Goal: Find specific page/section: Find specific page/section

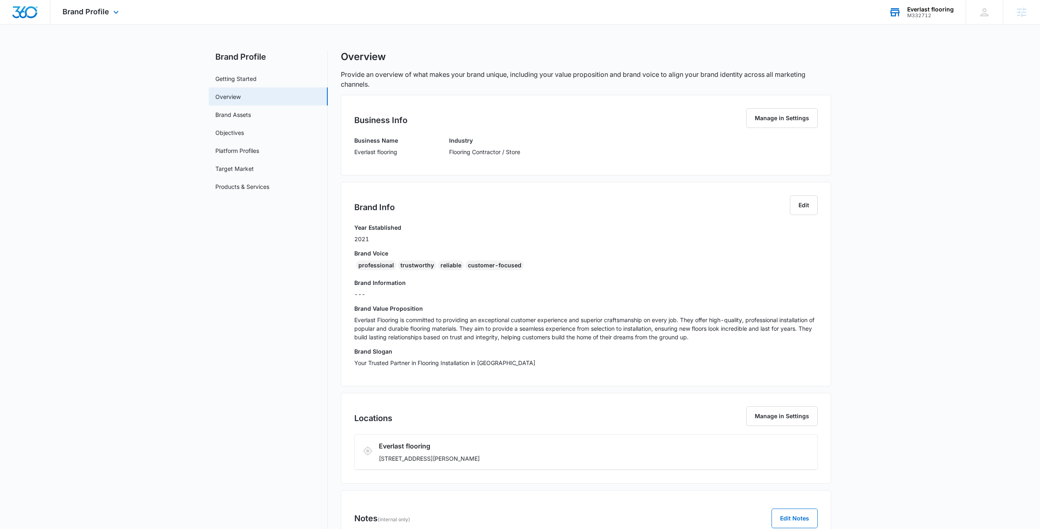
click at [941, 17] on div "M332712" at bounding box center [931, 16] width 47 height 6
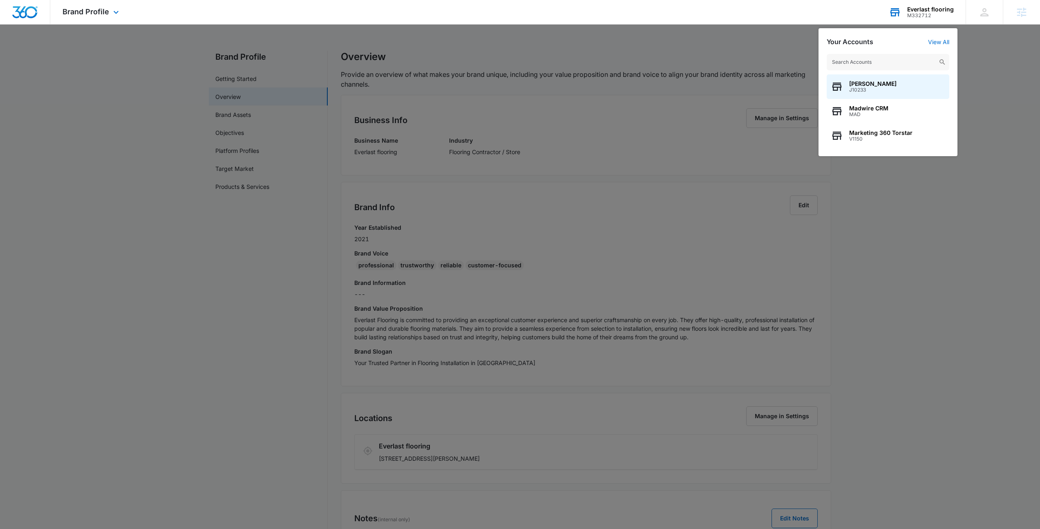
click at [870, 65] on input "text" at bounding box center [888, 62] width 123 height 16
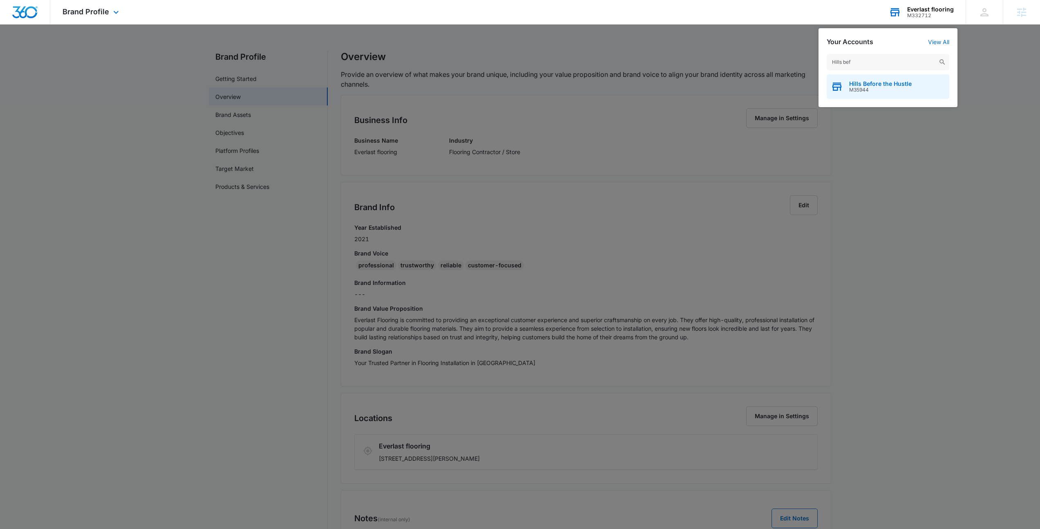
type input "Hills bef"
click at [867, 85] on span "Hills Before the Hustle" at bounding box center [880, 84] width 63 height 7
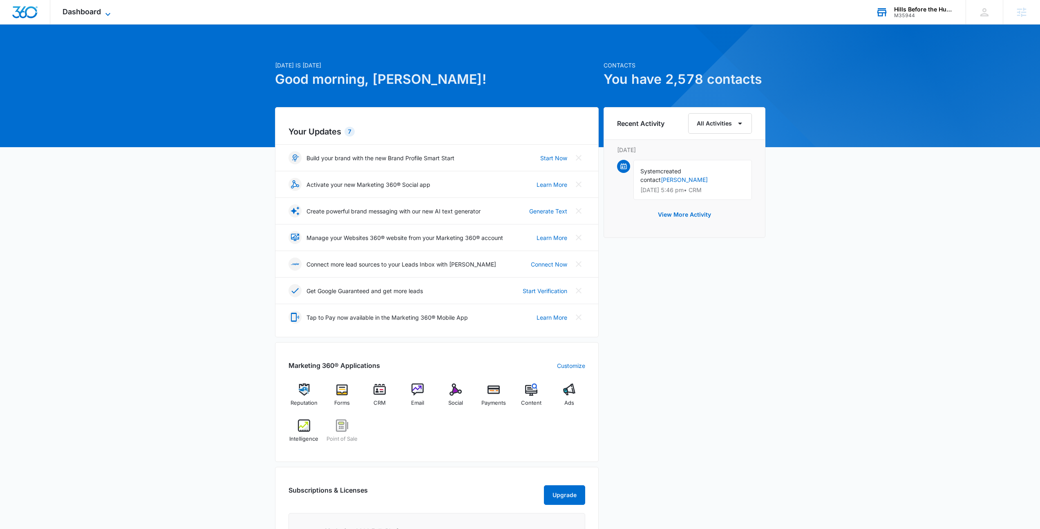
click at [78, 9] on span "Dashboard" at bounding box center [82, 11] width 38 height 9
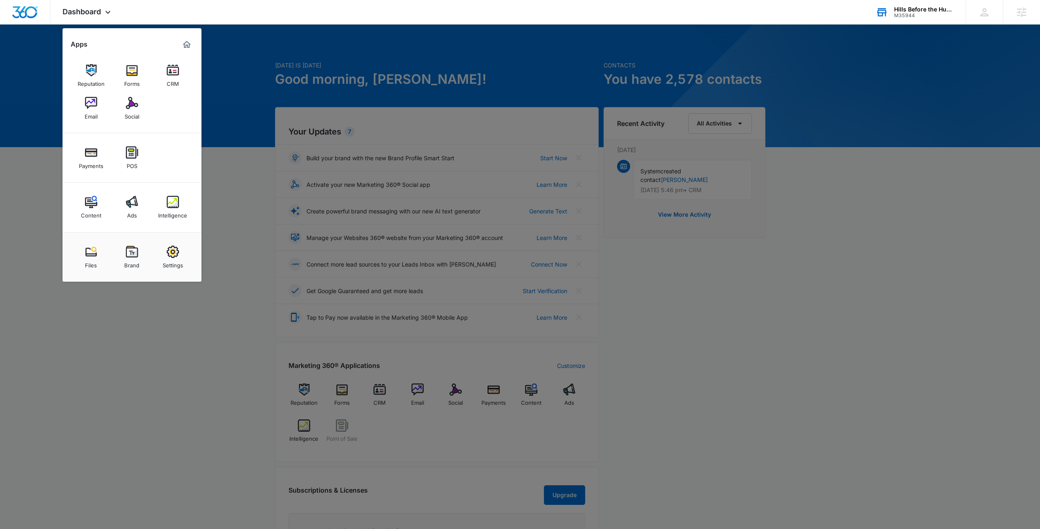
drag, startPoint x: 466, startPoint y: 42, endPoint x: 488, endPoint y: 39, distance: 21.4
click at [472, 42] on div at bounding box center [520, 264] width 1040 height 529
